Goal: Navigation & Orientation: Find specific page/section

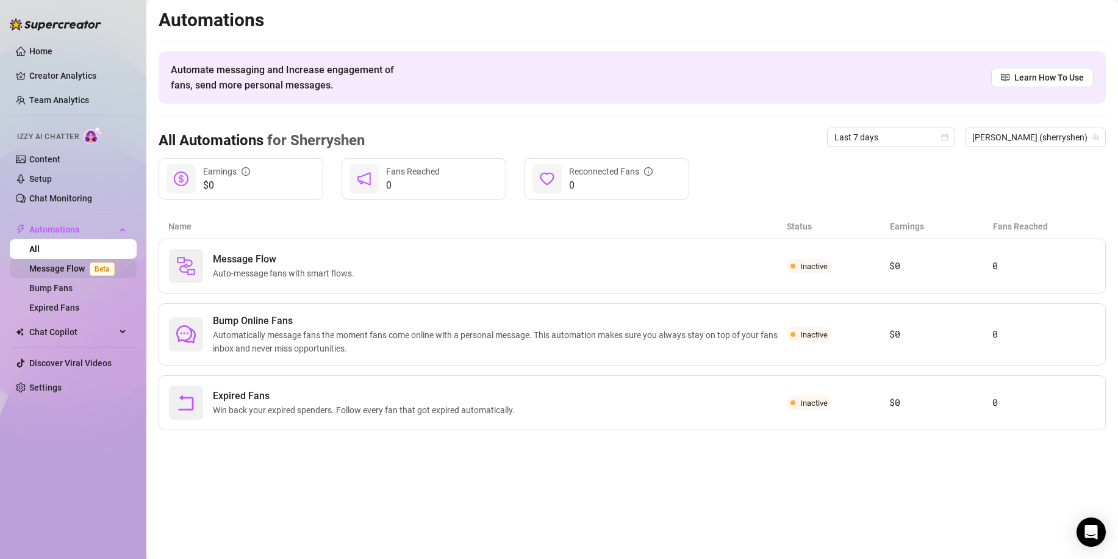
click at [83, 273] on link "Message Flow Beta" at bounding box center [74, 269] width 90 height 10
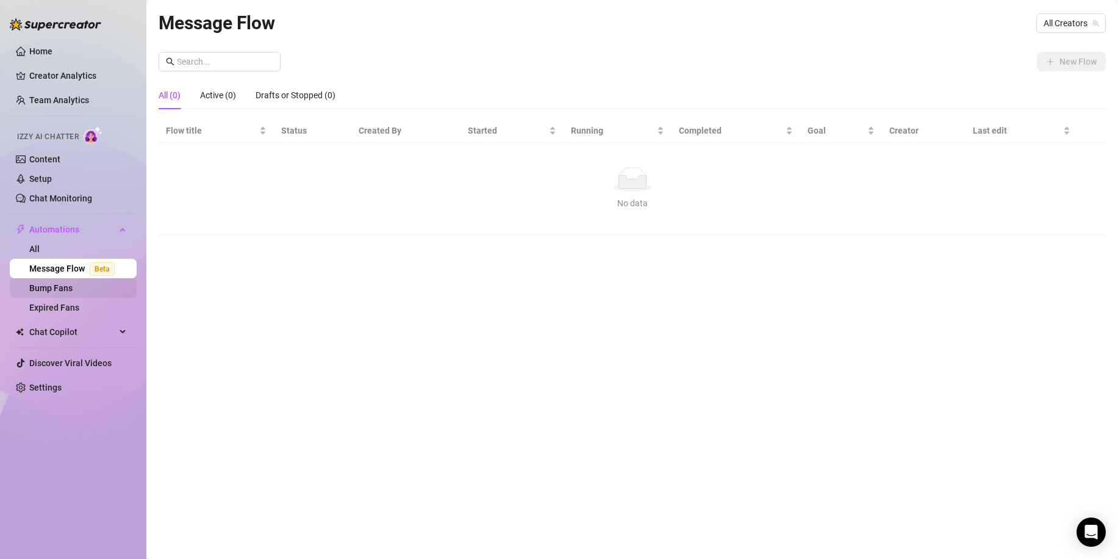
click at [73, 291] on link "Bump Fans" at bounding box center [50, 288] width 43 height 10
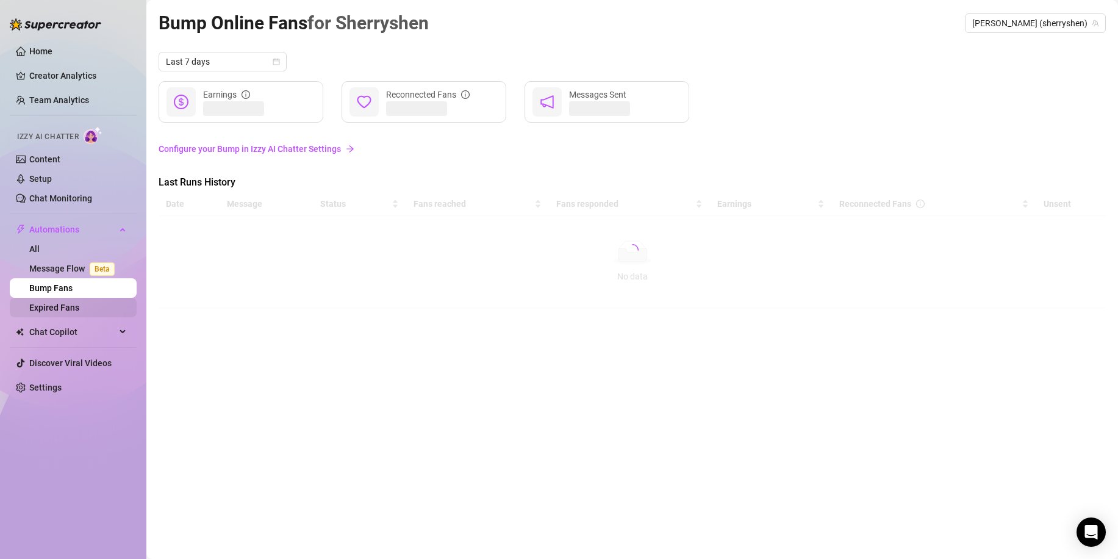
click at [71, 308] on link "Expired Fans" at bounding box center [54, 308] width 50 height 10
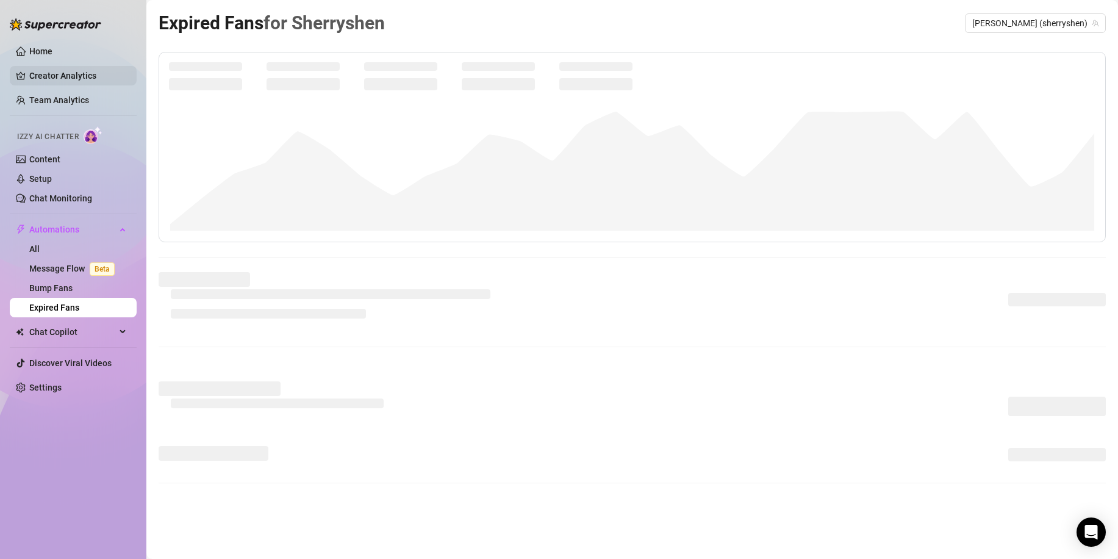
click at [66, 74] on link "Creator Analytics" at bounding box center [78, 76] width 98 height 20
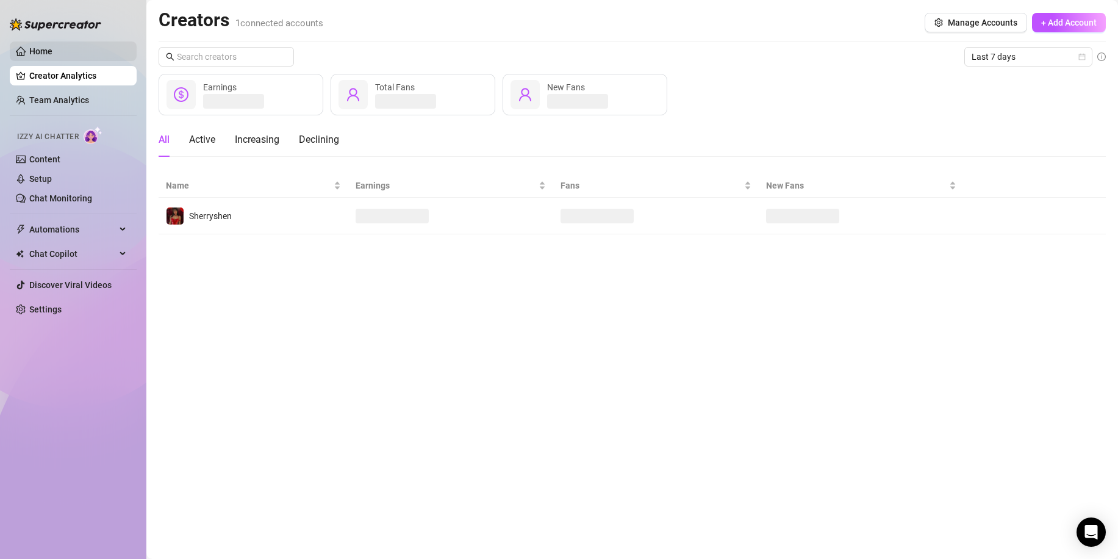
click at [52, 51] on link "Home" at bounding box center [40, 51] width 23 height 10
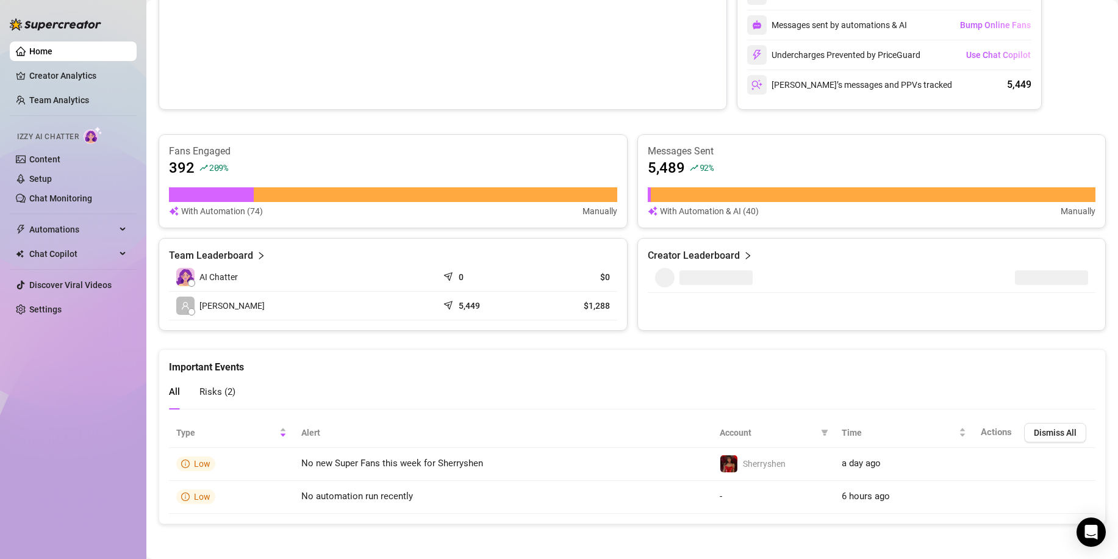
scroll to position [606, 0]
